Goal: Information Seeking & Learning: Find specific fact

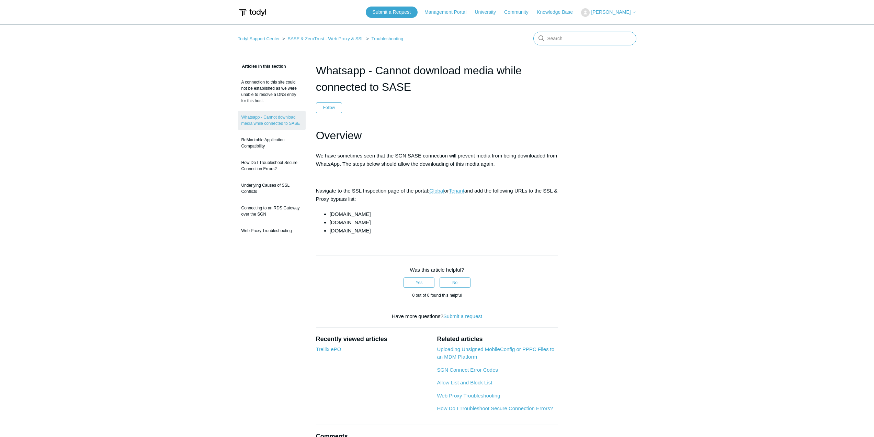
click at [571, 39] on input "Search" at bounding box center [584, 39] width 103 height 14
type input "whatsapp"
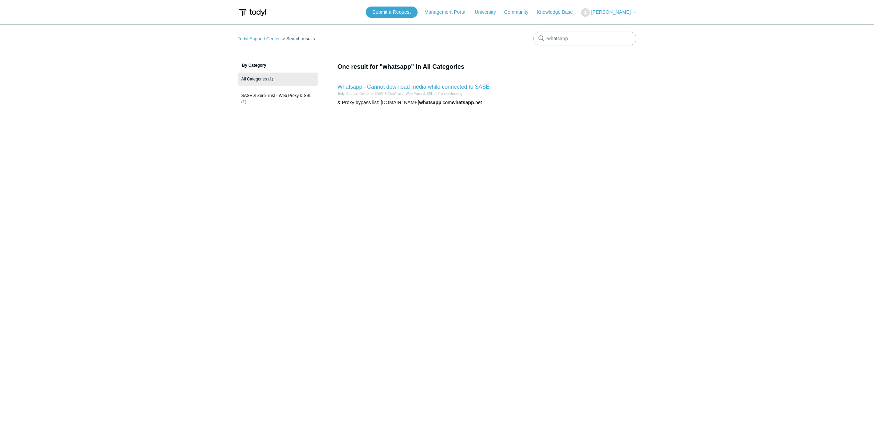
click at [462, 83] on h2 "Whatsapp - Cannot download media while connected to SASE" at bounding box center [414, 87] width 152 height 8
click at [462, 85] on link "Whatsapp - Cannot download media while connected to SASE" at bounding box center [414, 87] width 152 height 6
